Goal: Information Seeking & Learning: Learn about a topic

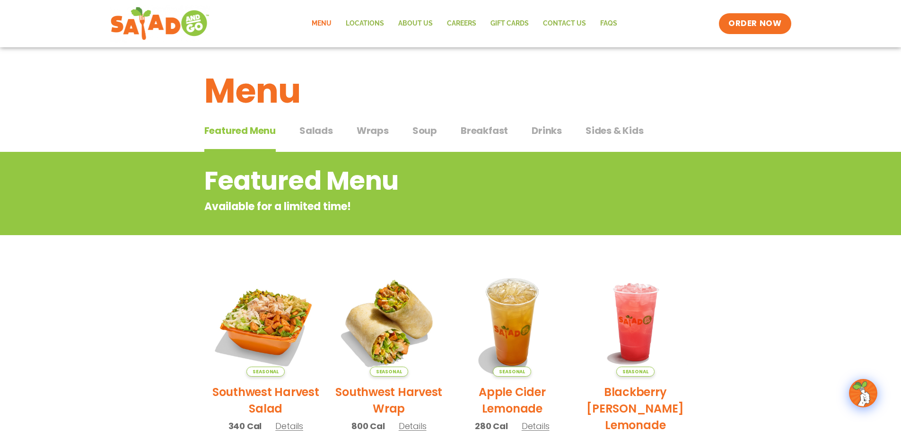
click at [252, 391] on h2 "Southwest Harvest Salad" at bounding box center [265, 400] width 109 height 33
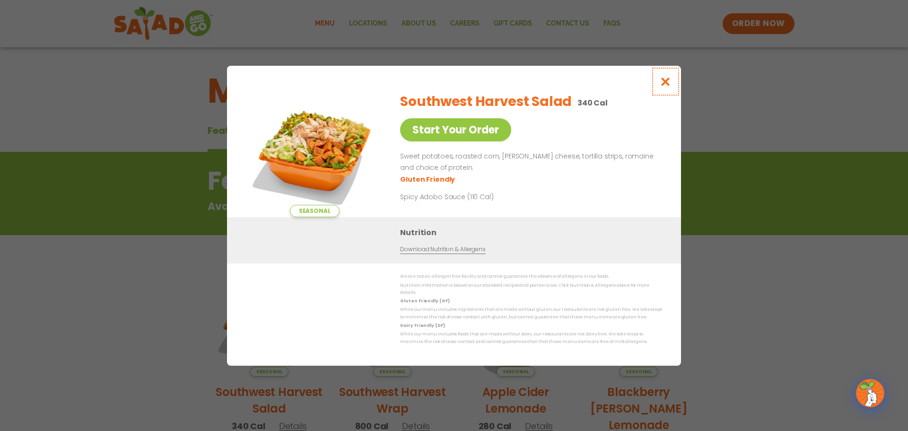
click at [671, 80] on icon "Close modal" at bounding box center [666, 82] width 12 height 10
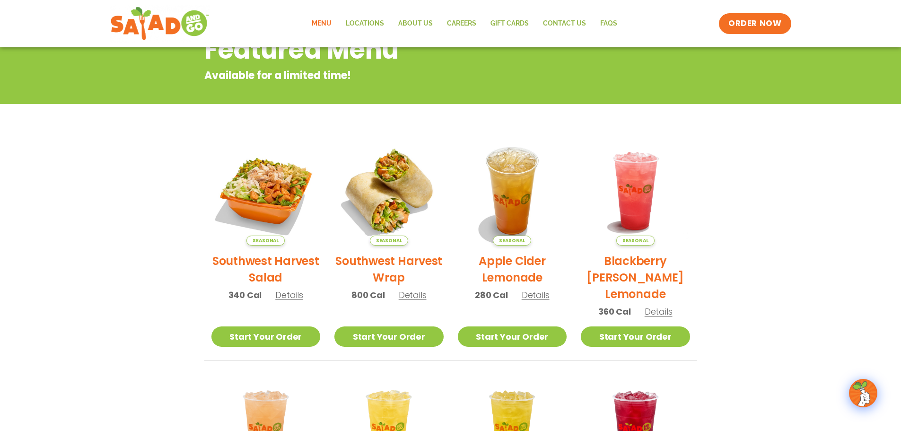
scroll to position [10, 0]
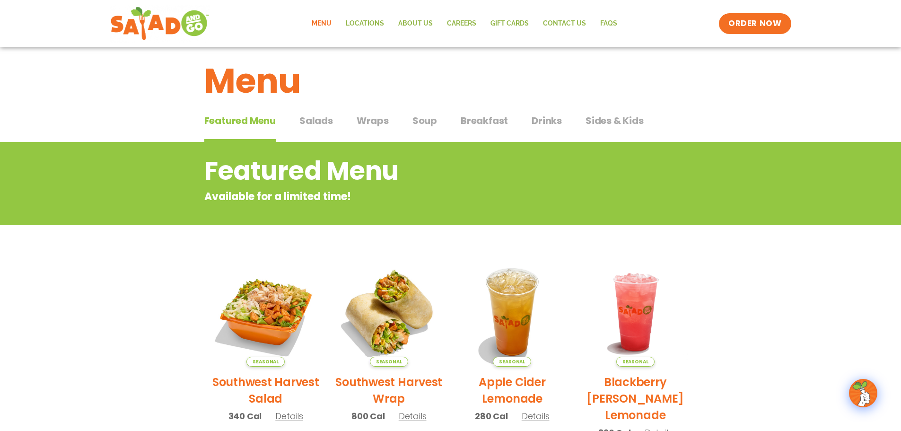
click at [320, 118] on span "Salads" at bounding box center [316, 121] width 34 height 14
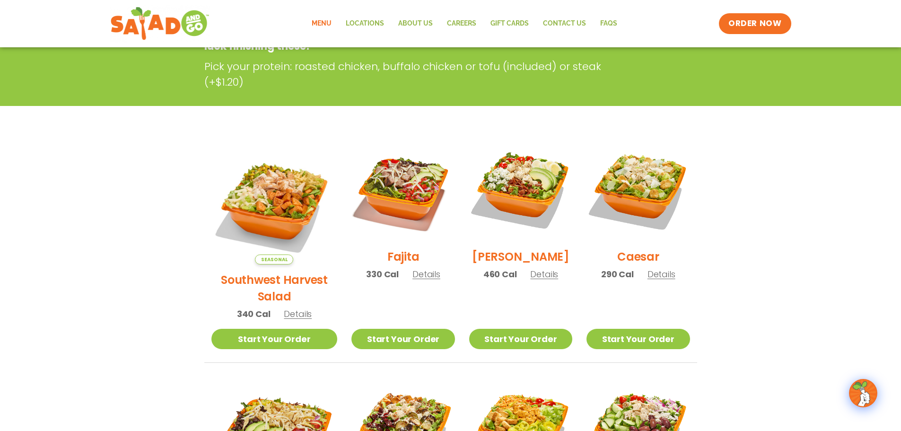
scroll to position [199, 0]
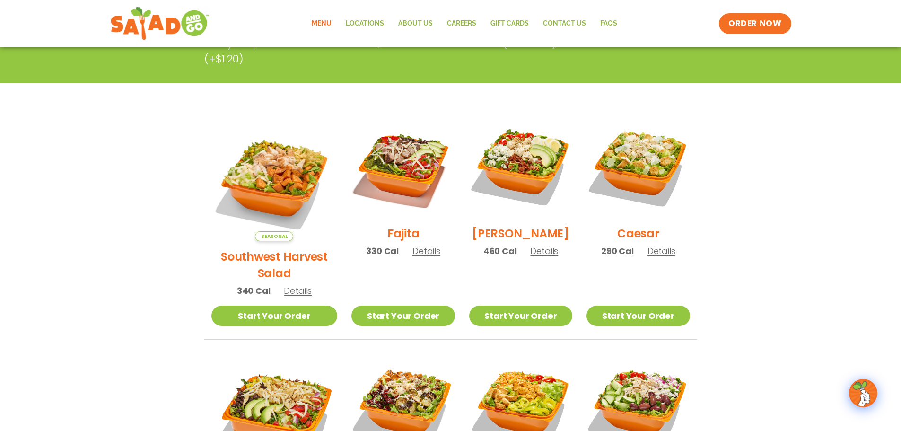
click at [416, 257] on span "Details" at bounding box center [427, 251] width 28 height 12
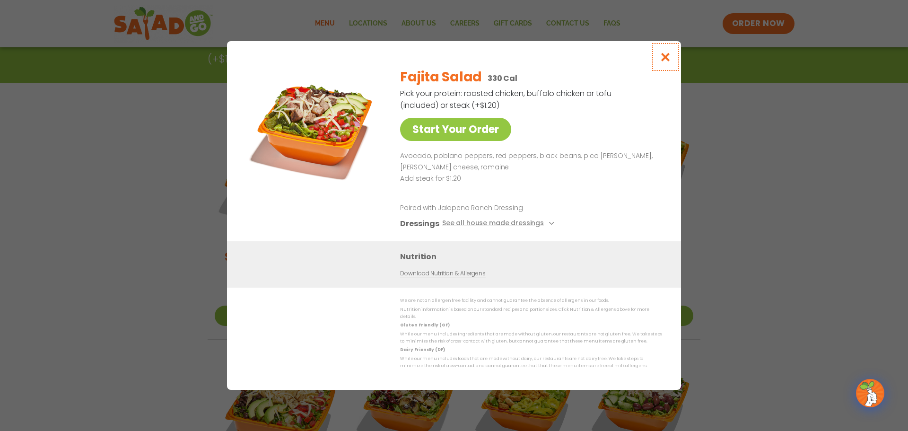
click at [671, 61] on icon "Close modal" at bounding box center [666, 57] width 12 height 10
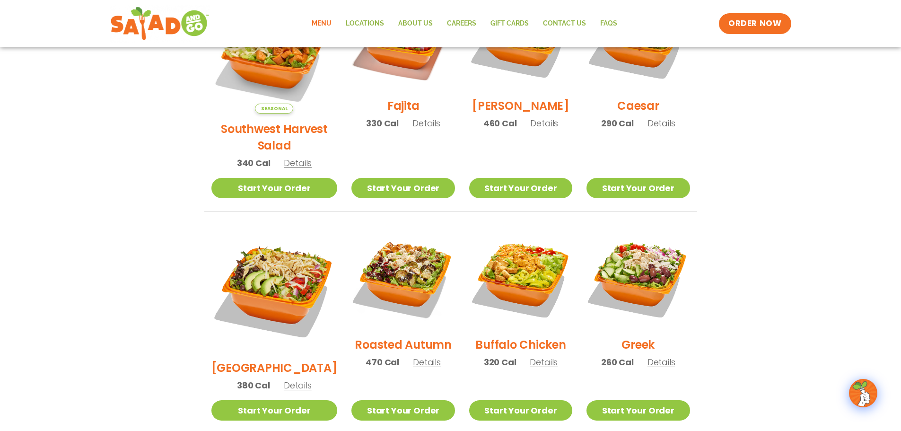
scroll to position [341, 0]
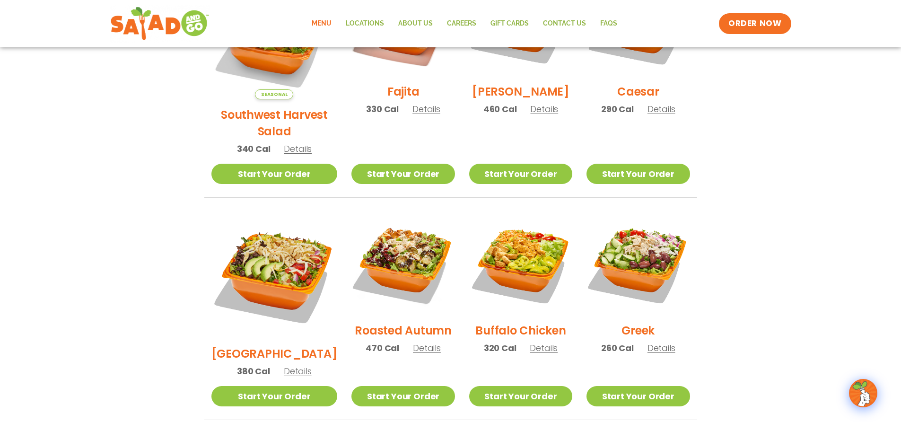
click at [418, 342] on span "Details" at bounding box center [427, 348] width 28 height 12
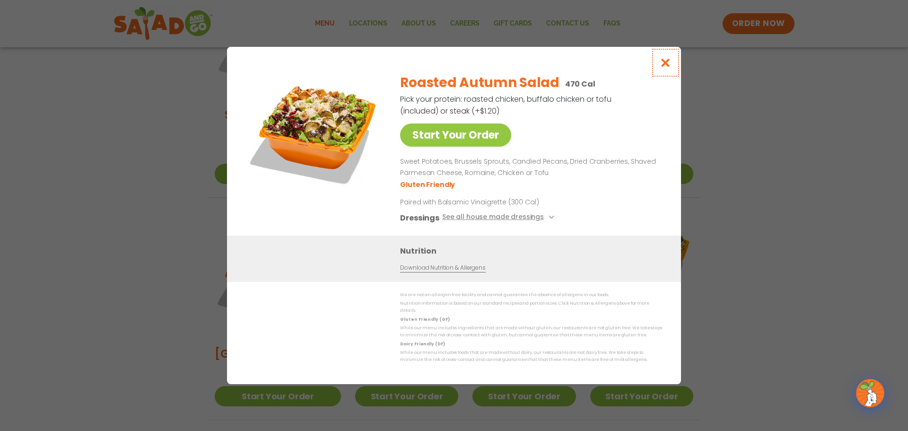
click at [663, 65] on icon "Close modal" at bounding box center [666, 63] width 12 height 10
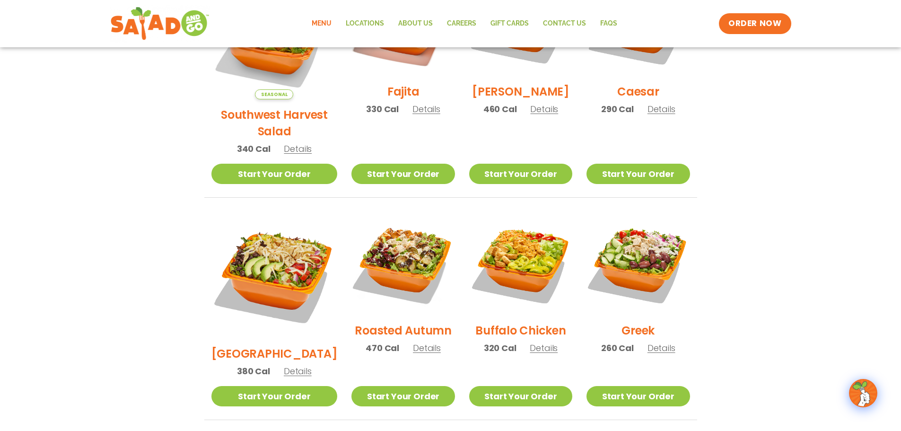
click at [533, 342] on span "Details" at bounding box center [544, 348] width 28 height 12
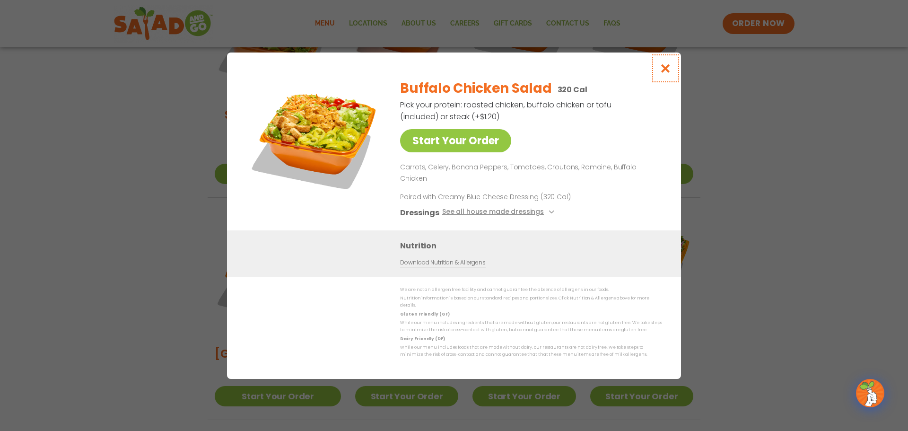
click at [663, 73] on icon "Close modal" at bounding box center [666, 68] width 12 height 10
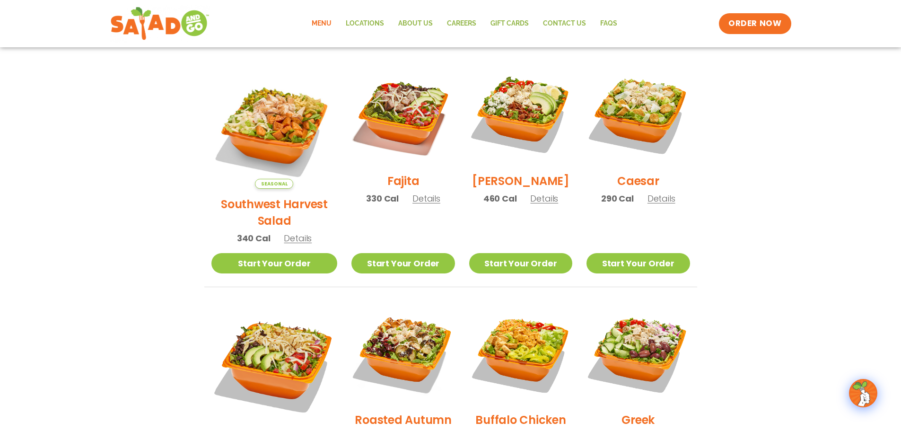
scroll to position [246, 0]
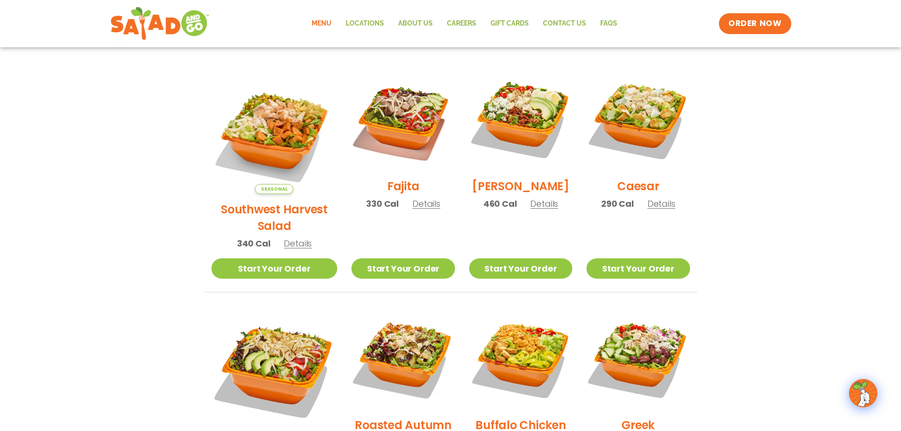
click at [654, 210] on span "Details" at bounding box center [662, 204] width 28 height 12
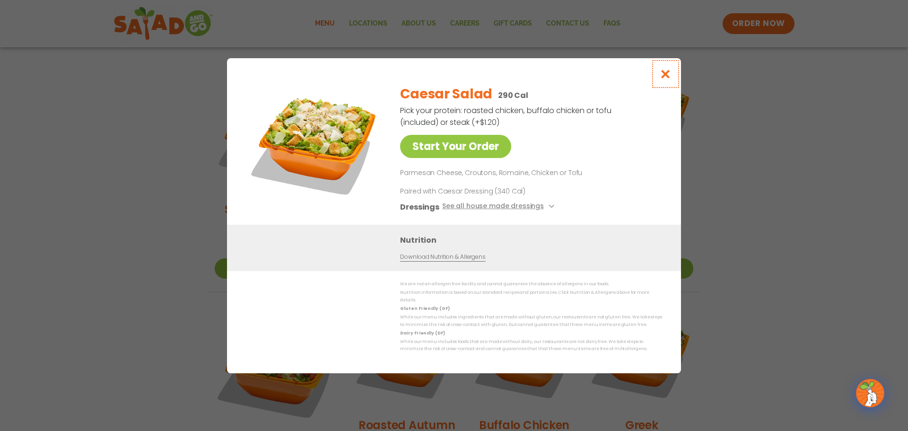
click at [666, 78] on icon "Close modal" at bounding box center [666, 74] width 12 height 10
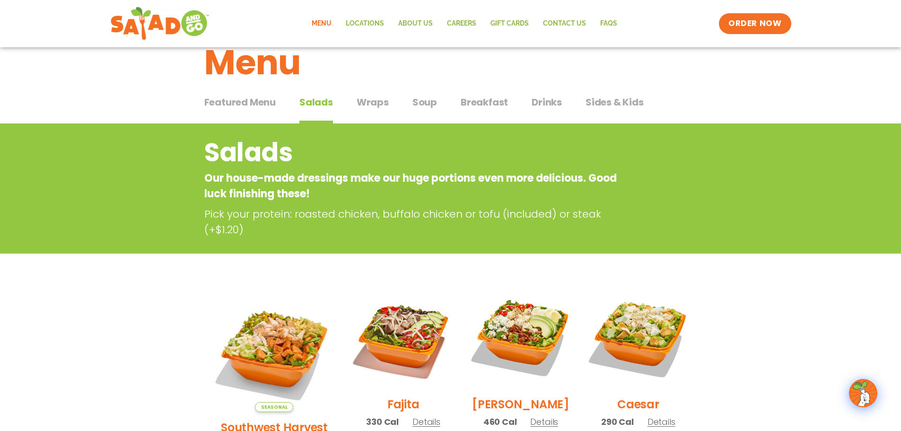
scroll to position [10, 0]
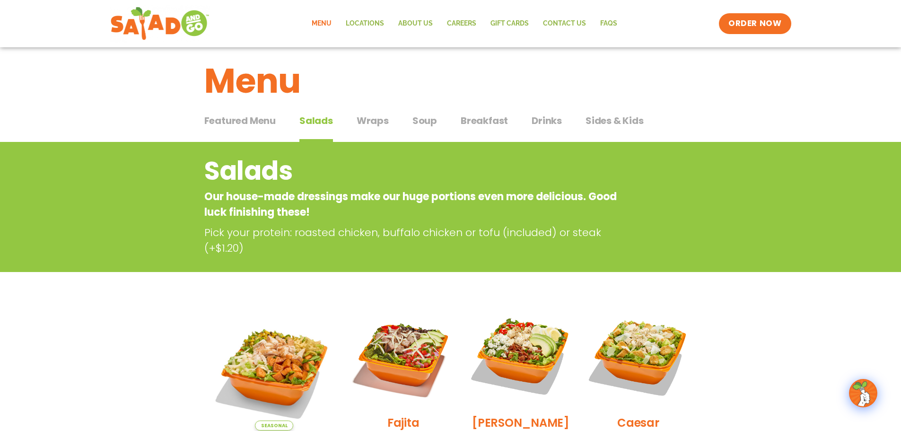
click at [416, 120] on span "Soup" at bounding box center [425, 121] width 25 height 14
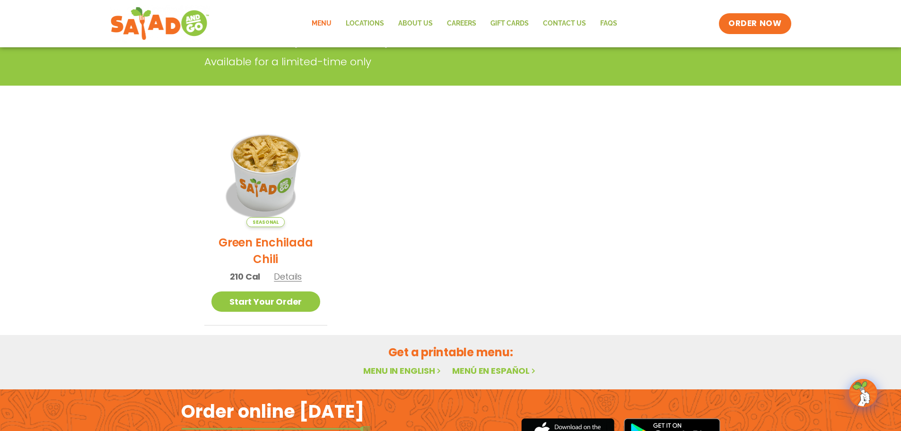
scroll to position [10, 0]
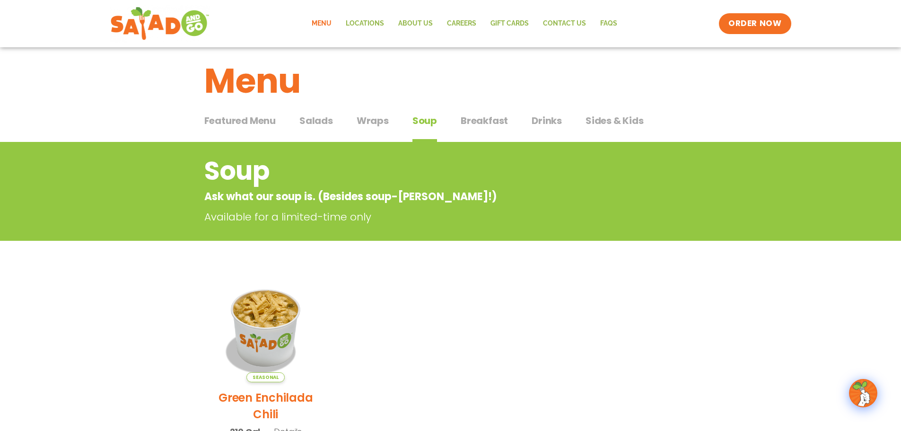
click at [478, 114] on span "Breakfast" at bounding box center [484, 121] width 47 height 14
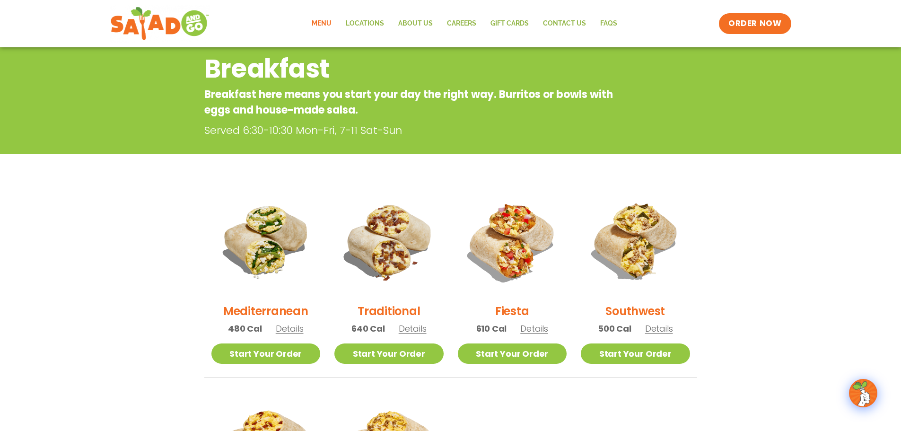
scroll to position [10, 0]
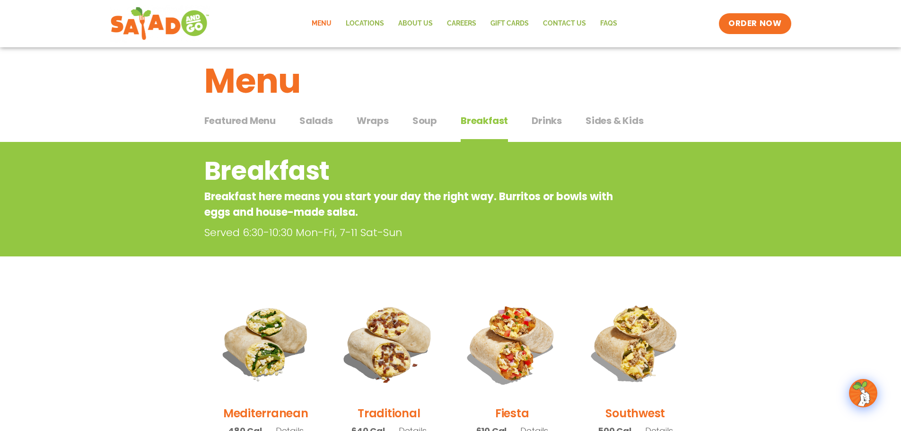
click at [608, 112] on div "Featured Menu Featured Menu Salads Salads Wraps Wraps Soup Soup Breakfast Break…" at bounding box center [450, 126] width 493 height 32
click at [602, 119] on span "Sides & Kids" at bounding box center [615, 121] width 58 height 14
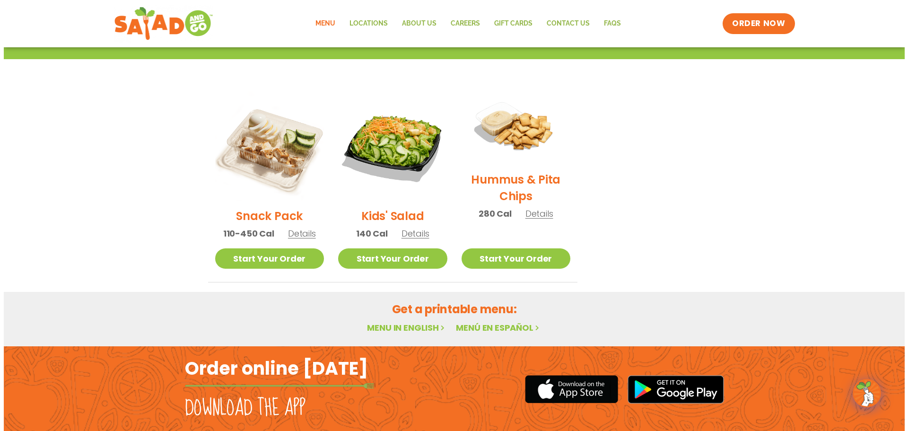
scroll to position [199, 0]
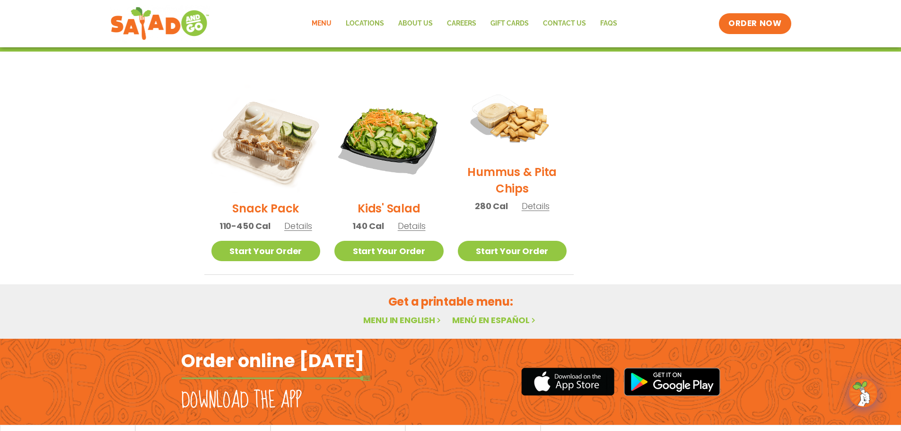
click at [538, 204] on span "Details" at bounding box center [536, 206] width 28 height 12
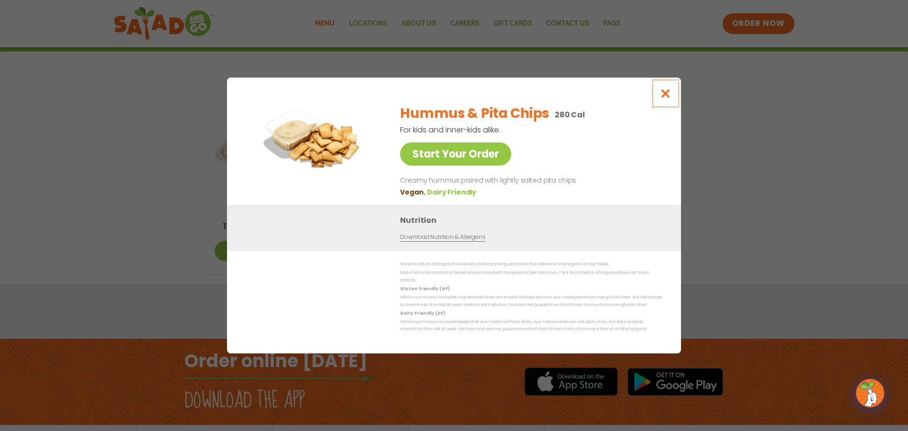
click at [668, 98] on icon "Close modal" at bounding box center [666, 93] width 12 height 10
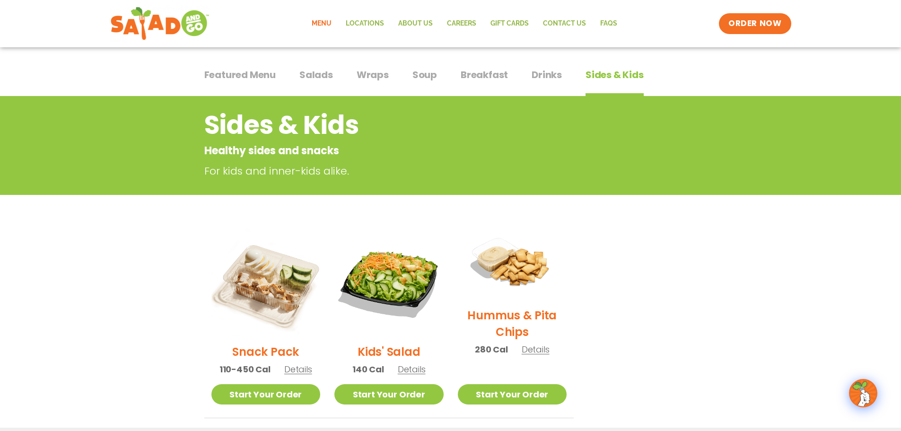
scroll to position [0, 0]
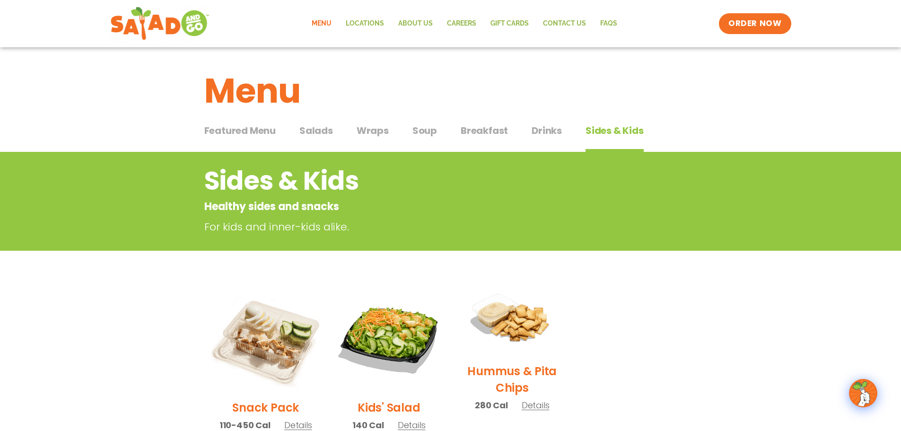
click at [319, 129] on span "Salads" at bounding box center [316, 130] width 34 height 14
